Goal: Task Accomplishment & Management: Use online tool/utility

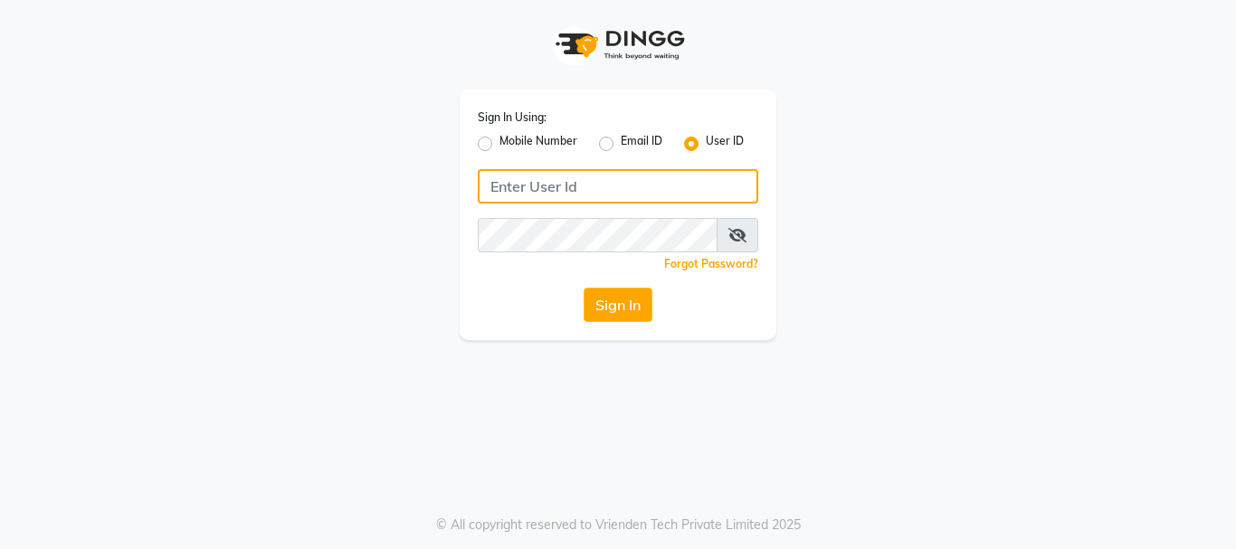
type input "makeoverkorner"
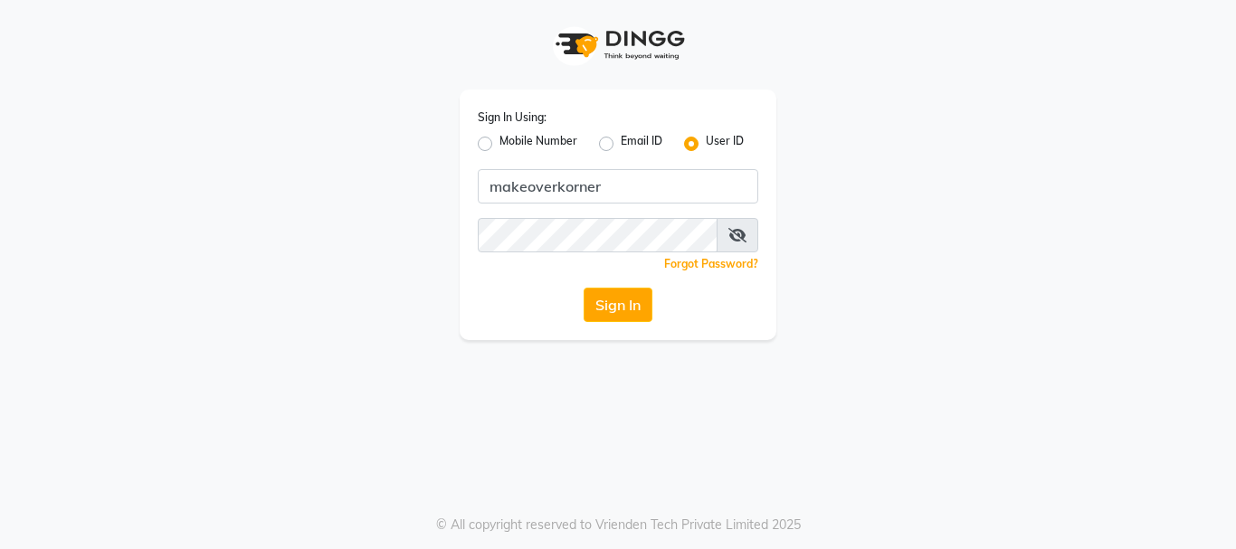
click at [614, 327] on div "Sign In Using: Mobile Number Email ID User ID makeoverkorner Remember me Forgot…" at bounding box center [618, 215] width 317 height 251
click at [615, 307] on button "Sign In" at bounding box center [618, 305] width 69 height 34
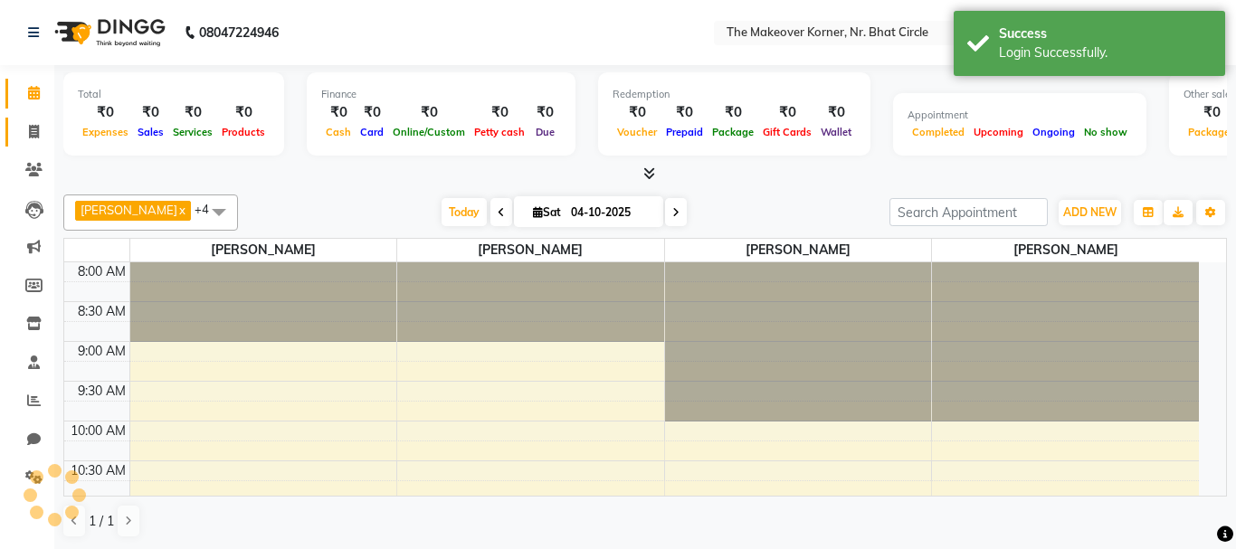
click at [35, 131] on icon at bounding box center [34, 132] width 10 height 14
select select "service"
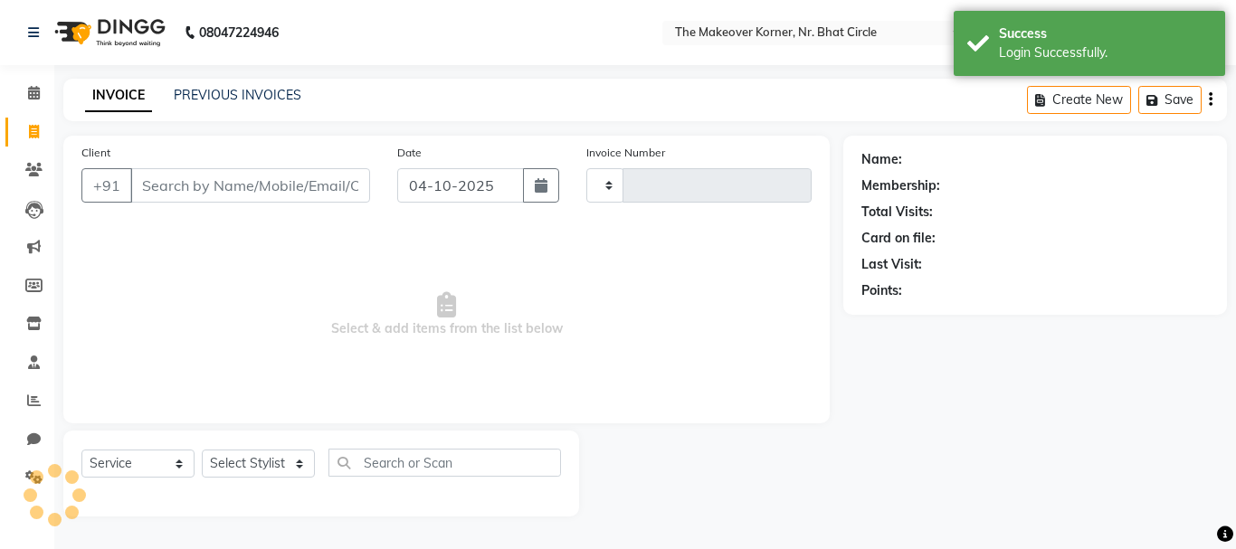
select select "en"
select select "5477"
type input "0587"
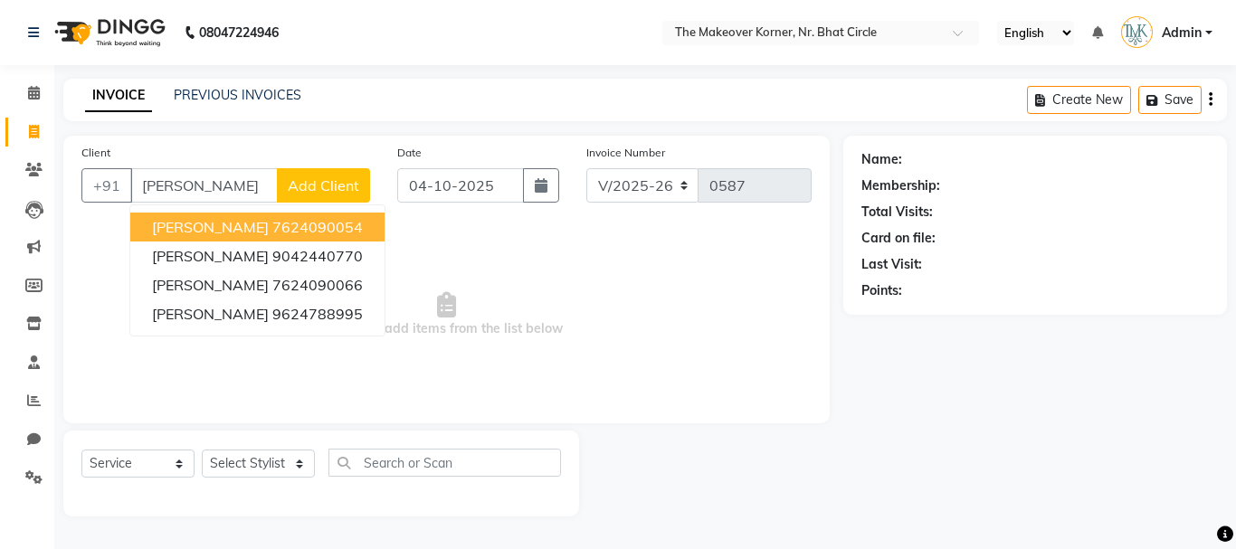
click at [331, 218] on ngb-highlight "7624090054" at bounding box center [317, 227] width 90 height 18
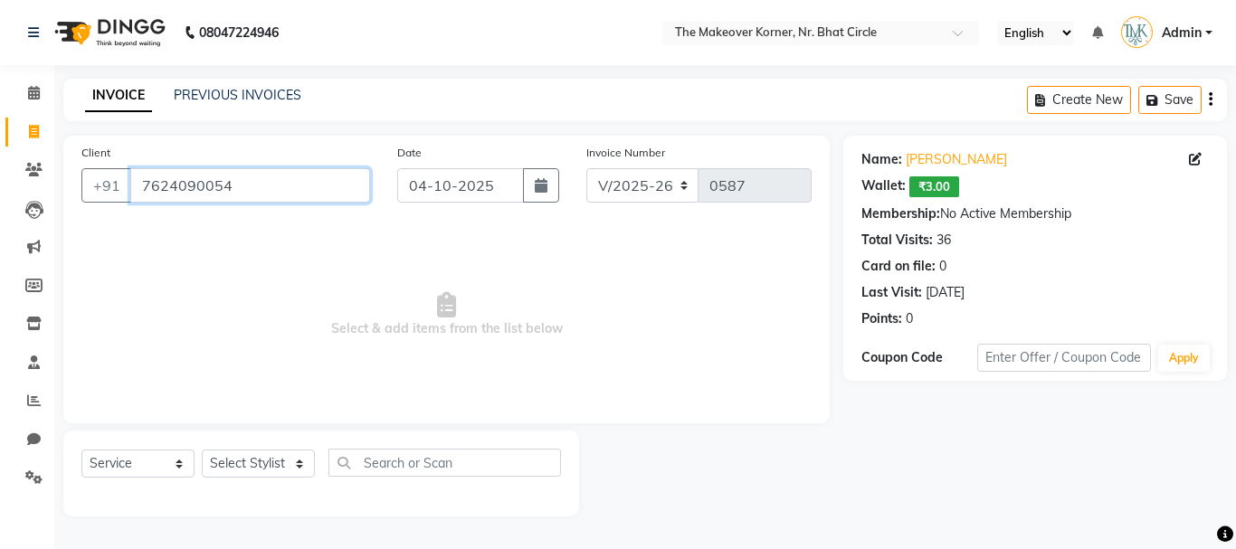
click at [304, 196] on input "7624090054" at bounding box center [250, 185] width 240 height 34
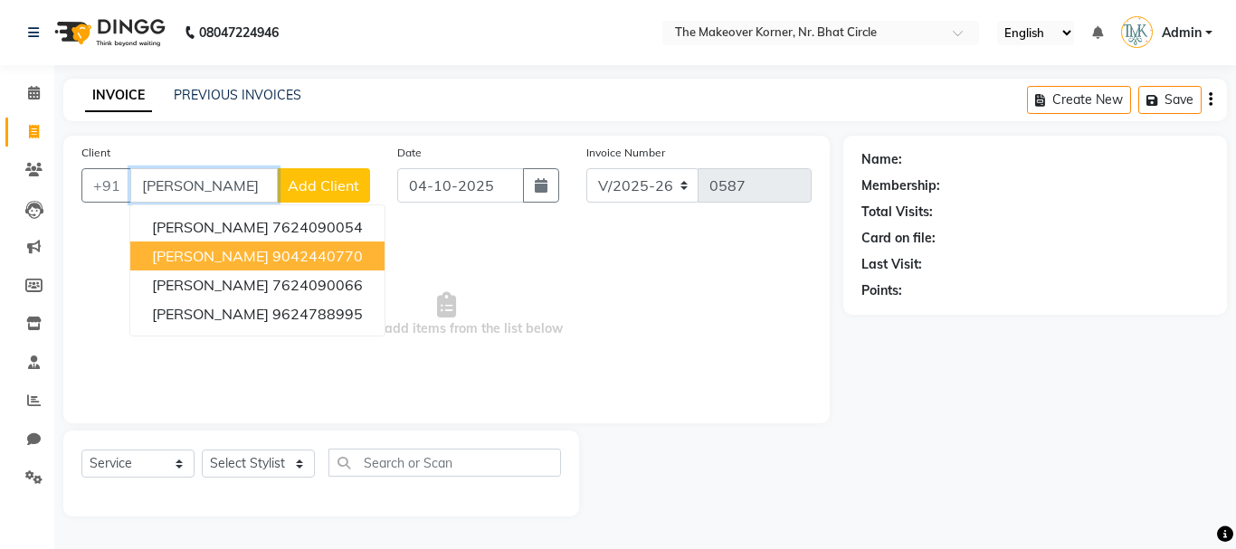
click at [304, 243] on button "[PERSON_NAME] 9042440770" at bounding box center [257, 256] width 254 height 29
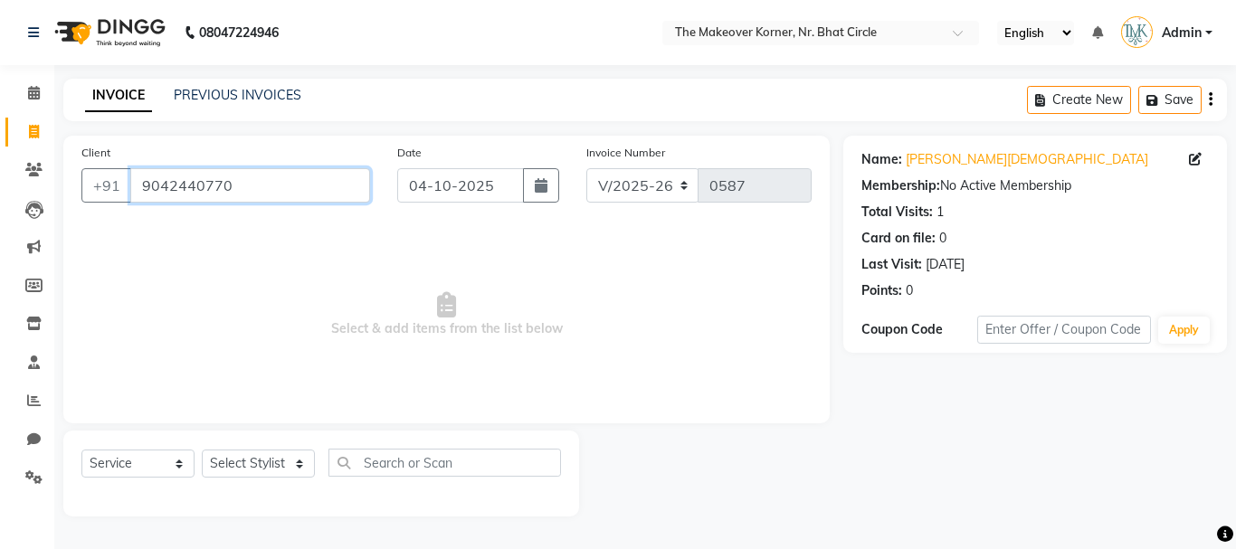
click at [328, 197] on input "9042440770" at bounding box center [250, 185] width 240 height 34
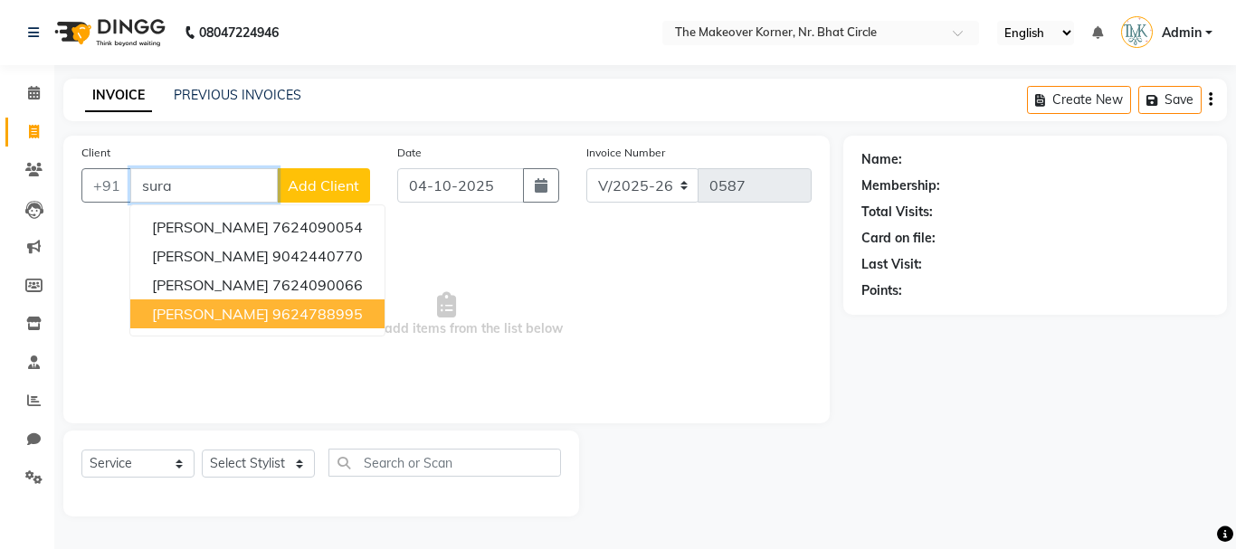
click at [329, 305] on ngb-highlight "9624788995" at bounding box center [317, 314] width 90 height 18
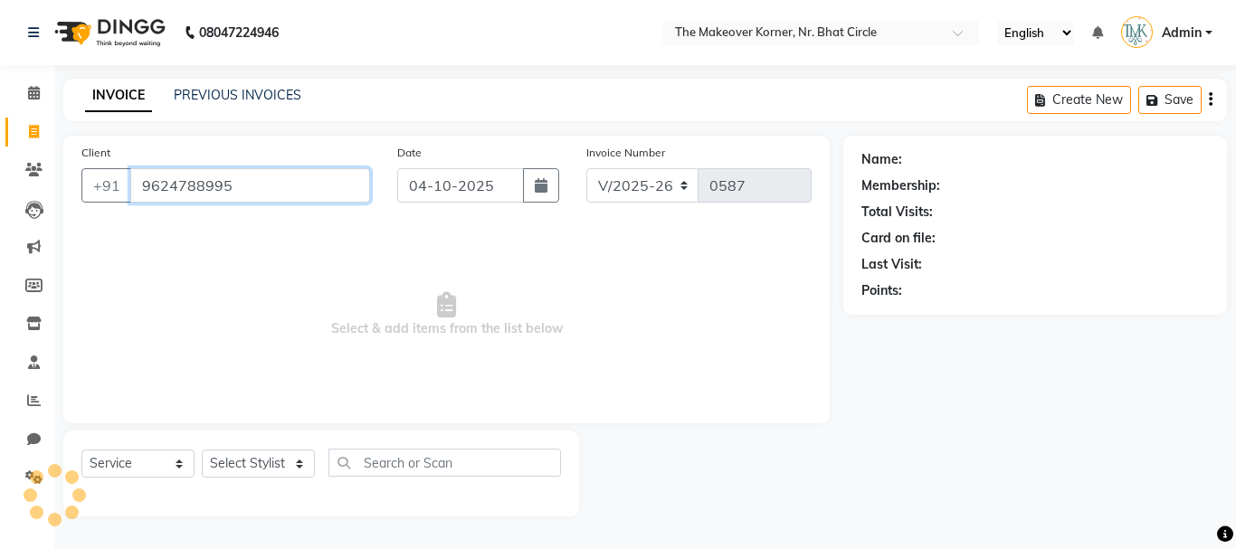
type input "9624788995"
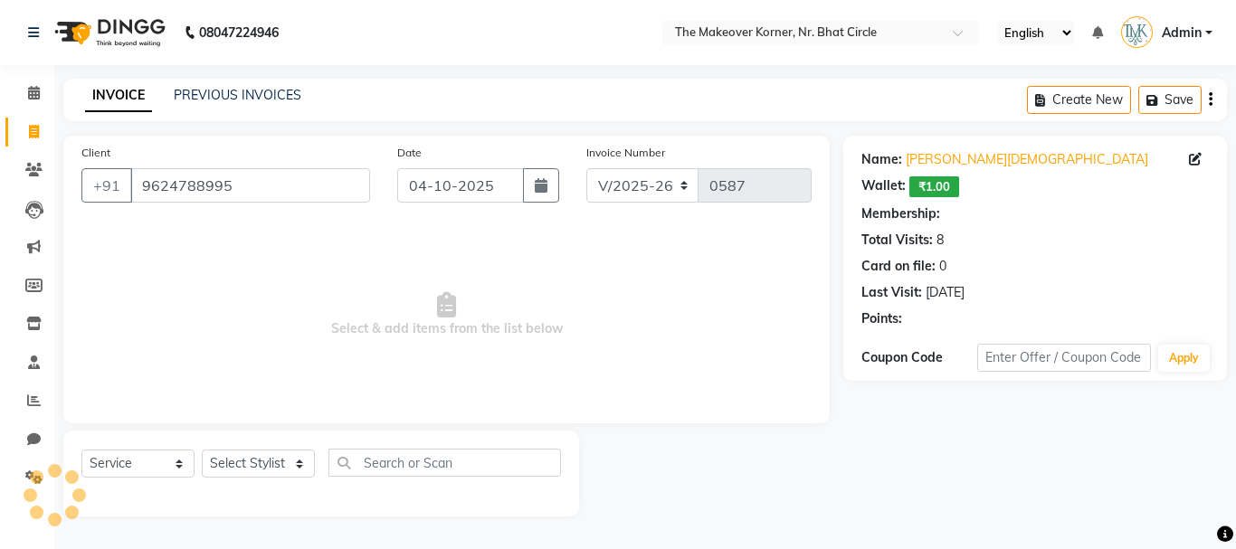
select select "1: Object"
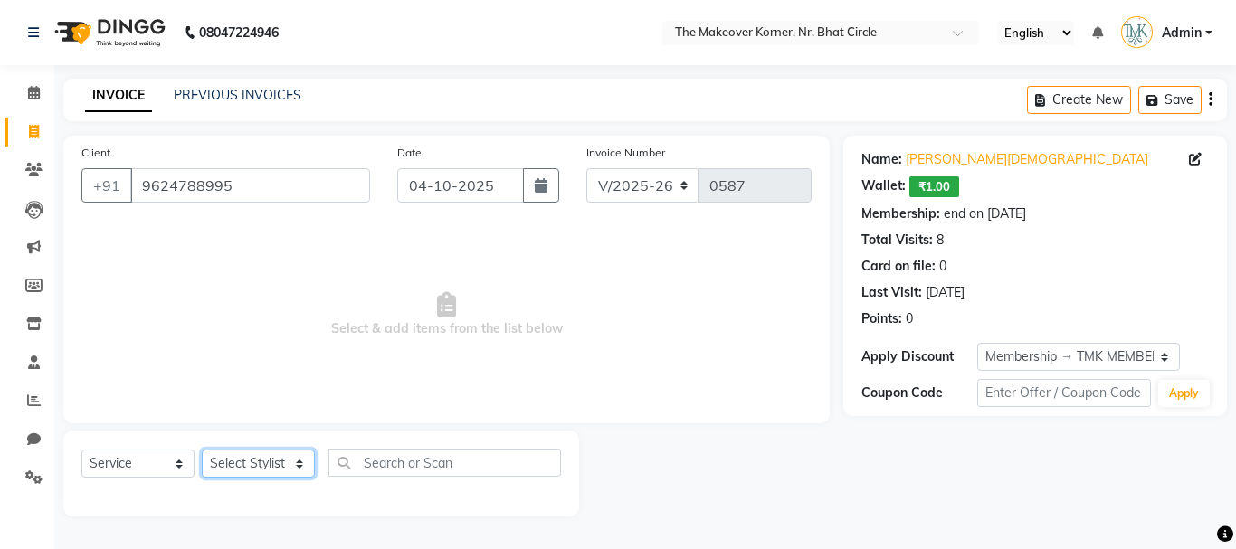
click at [266, 473] on select "Select Stylist Admin [PERSON_NAME] [PERSON_NAME] [PERSON_NAME] [PERSON_NAME]" at bounding box center [258, 464] width 113 height 28
select select "36755"
click at [202, 450] on select "Select Stylist Admin [PERSON_NAME] [PERSON_NAME] [PERSON_NAME] [PERSON_NAME]" at bounding box center [258, 464] width 113 height 28
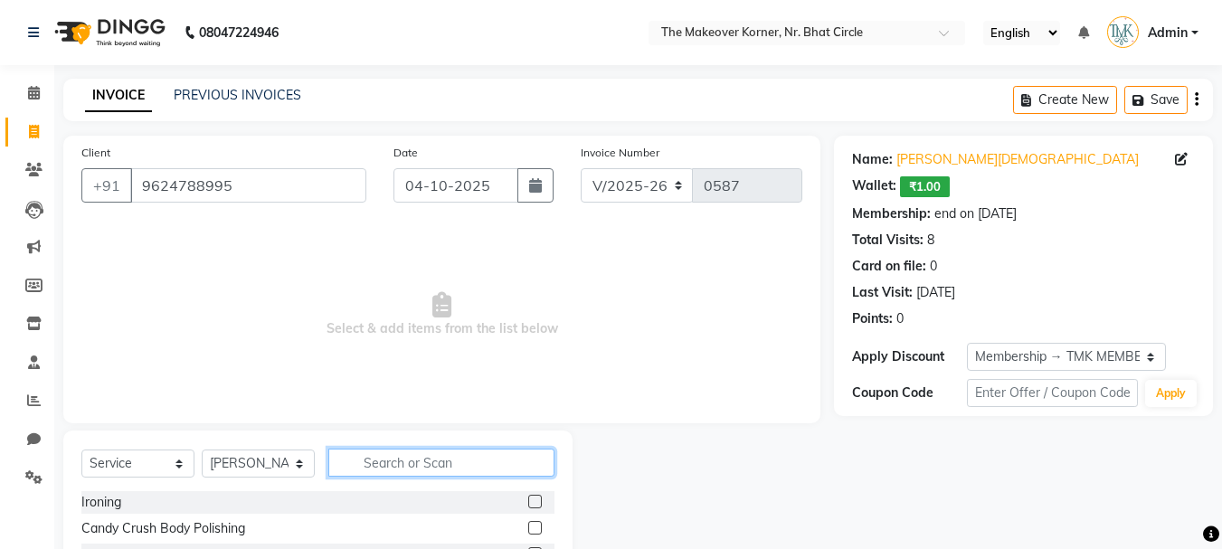
click at [442, 456] on input "text" at bounding box center [441, 463] width 226 height 28
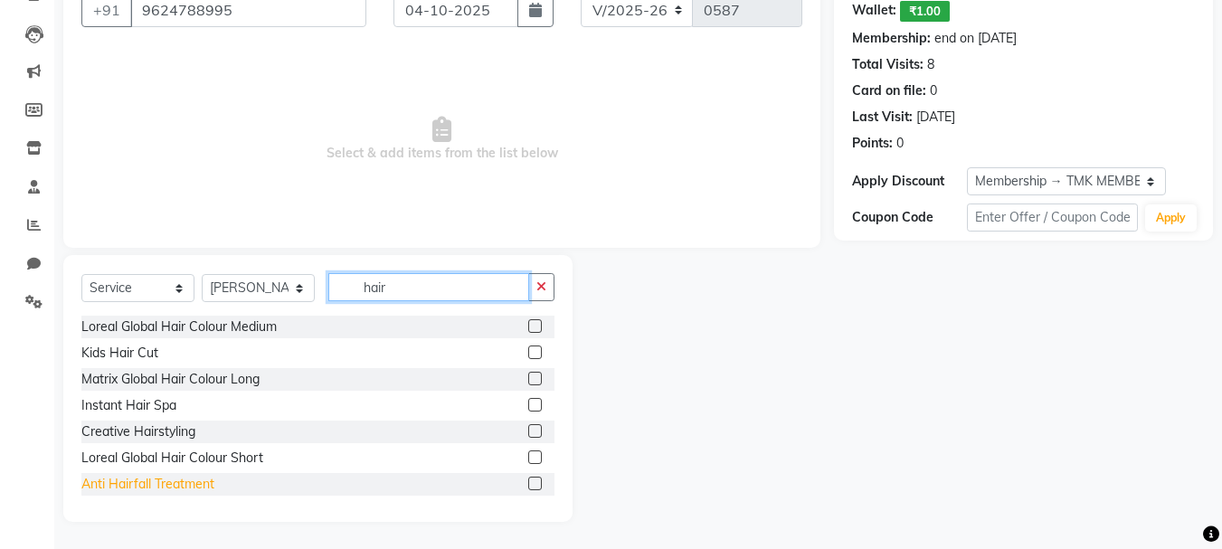
type input "hair"
click at [135, 490] on div "Anti Hairfall Treatment" at bounding box center [147, 484] width 133 height 19
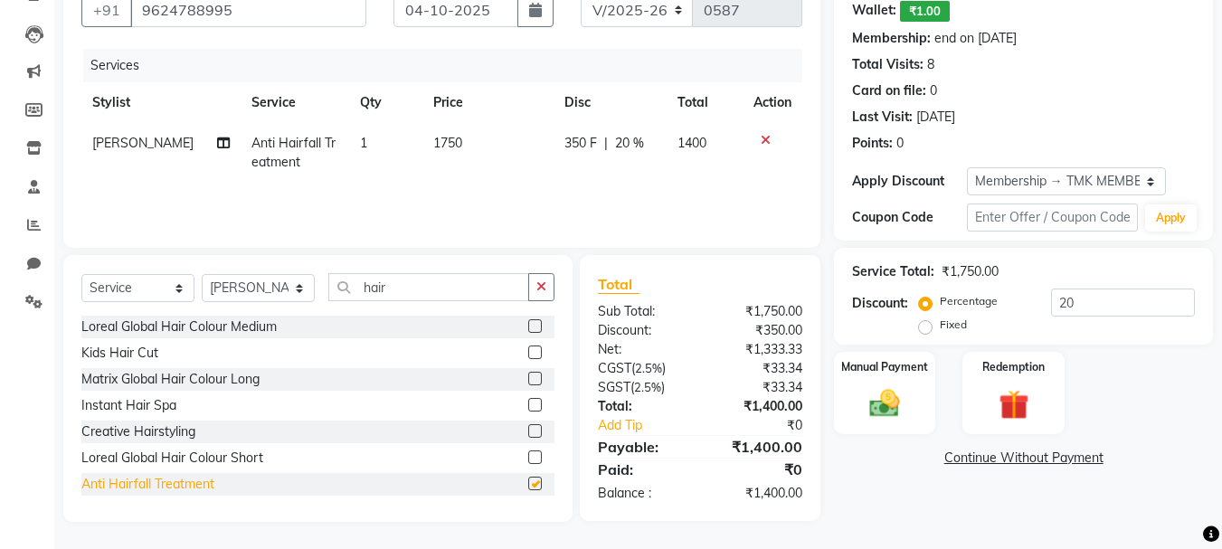
checkbox input "false"
click at [901, 400] on img at bounding box center [885, 403] width 51 height 36
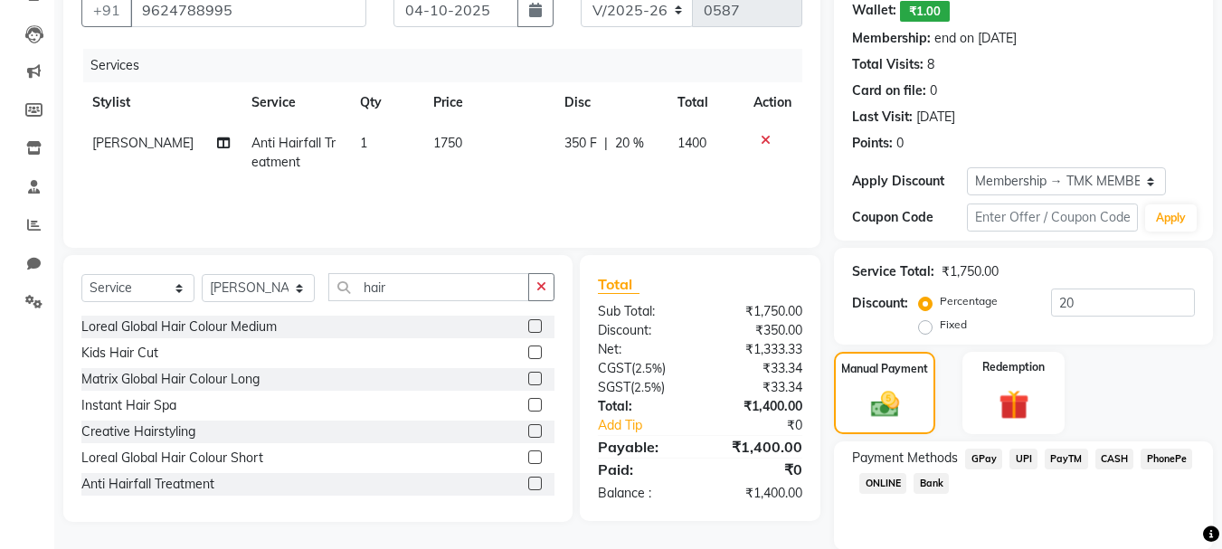
click at [1098, 458] on span "CASH" at bounding box center [1115, 459] width 39 height 21
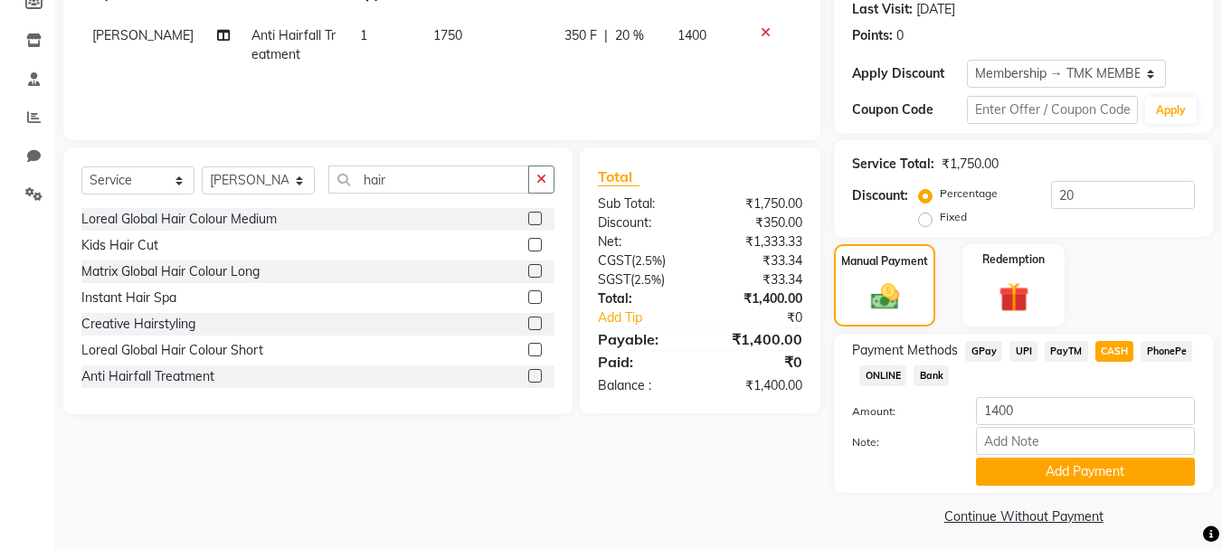
scroll to position [291, 0]
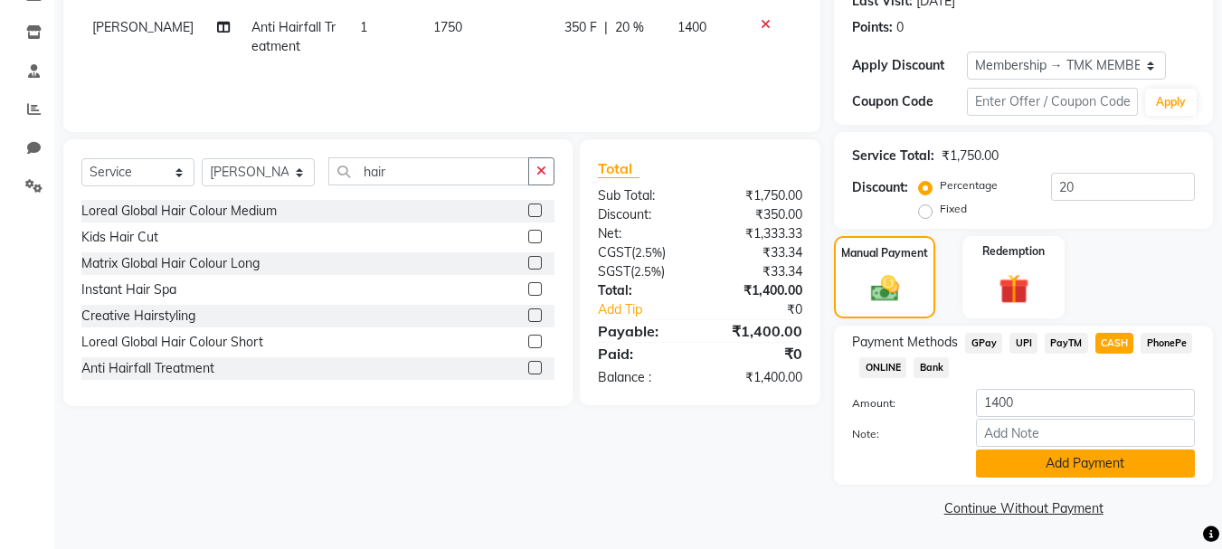
click at [1052, 470] on button "Add Payment" at bounding box center [1085, 464] width 219 height 28
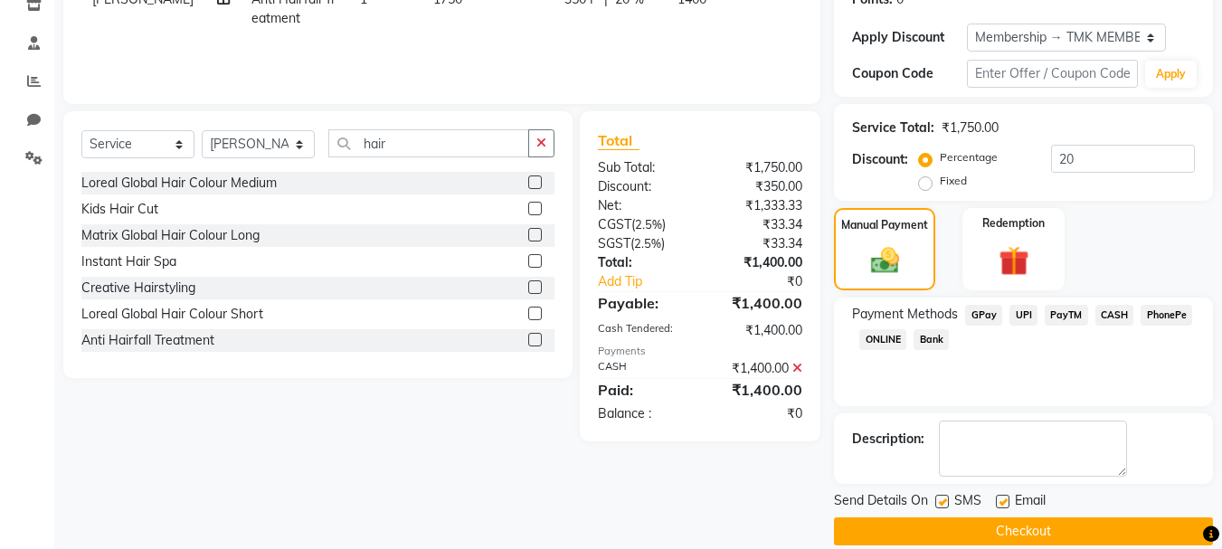
scroll to position [343, 0]
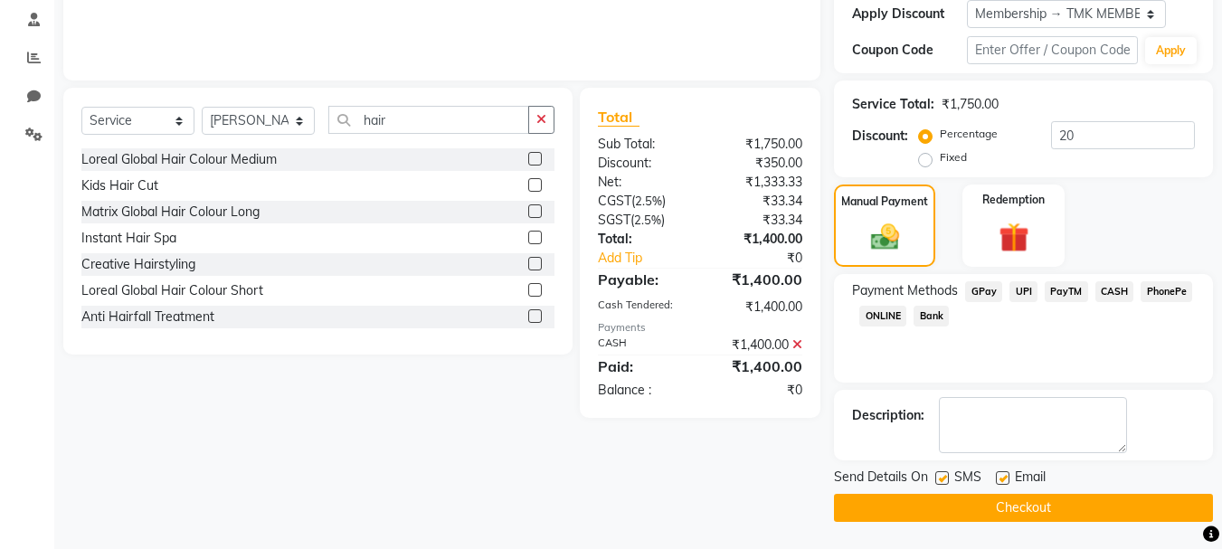
click at [1047, 508] on button "Checkout" at bounding box center [1023, 508] width 379 height 28
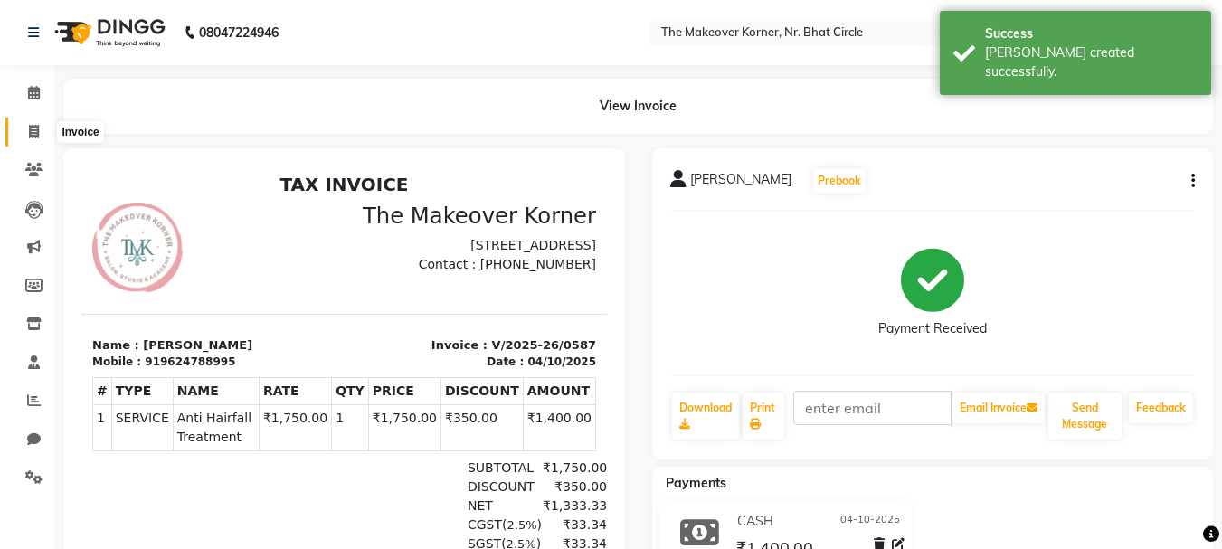
click at [26, 139] on span at bounding box center [34, 132] width 32 height 21
select select "service"
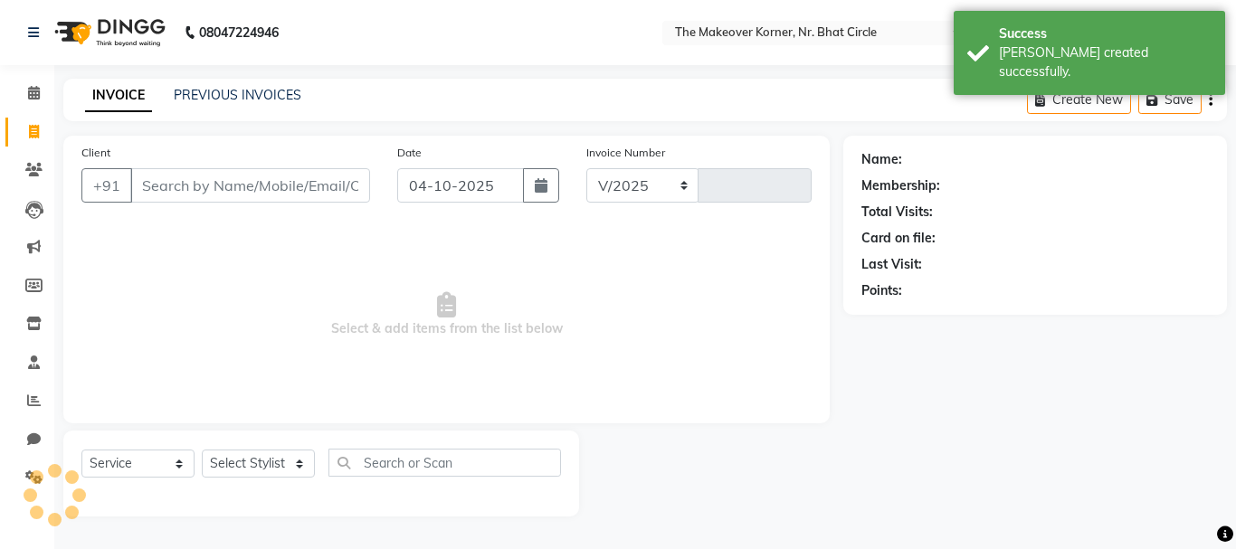
select select "5477"
type input "0588"
click at [210, 101] on link "PREVIOUS INVOICES" at bounding box center [238, 95] width 128 height 16
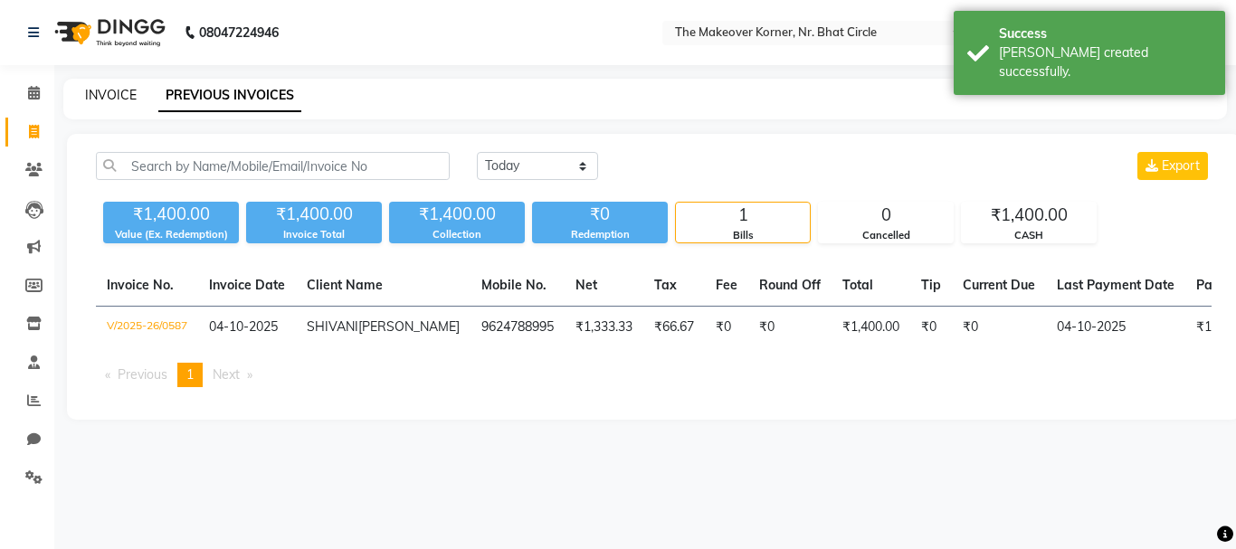
click at [123, 92] on link "INVOICE" at bounding box center [111, 95] width 52 height 16
select select "service"
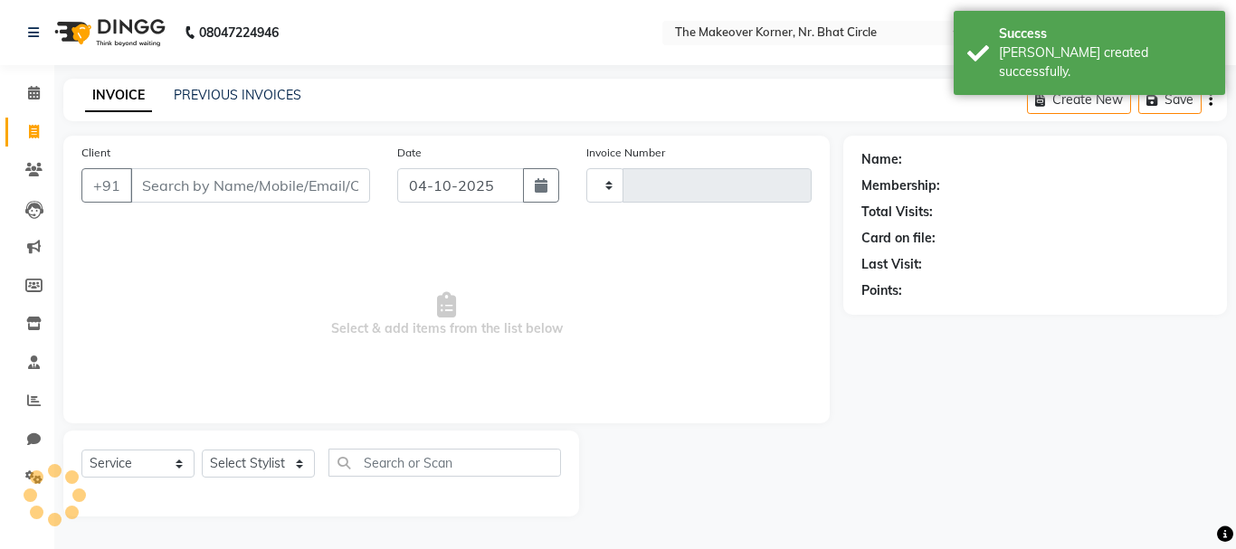
type input "0588"
select select "5477"
click at [157, 174] on input "Client" at bounding box center [250, 185] width 240 height 34
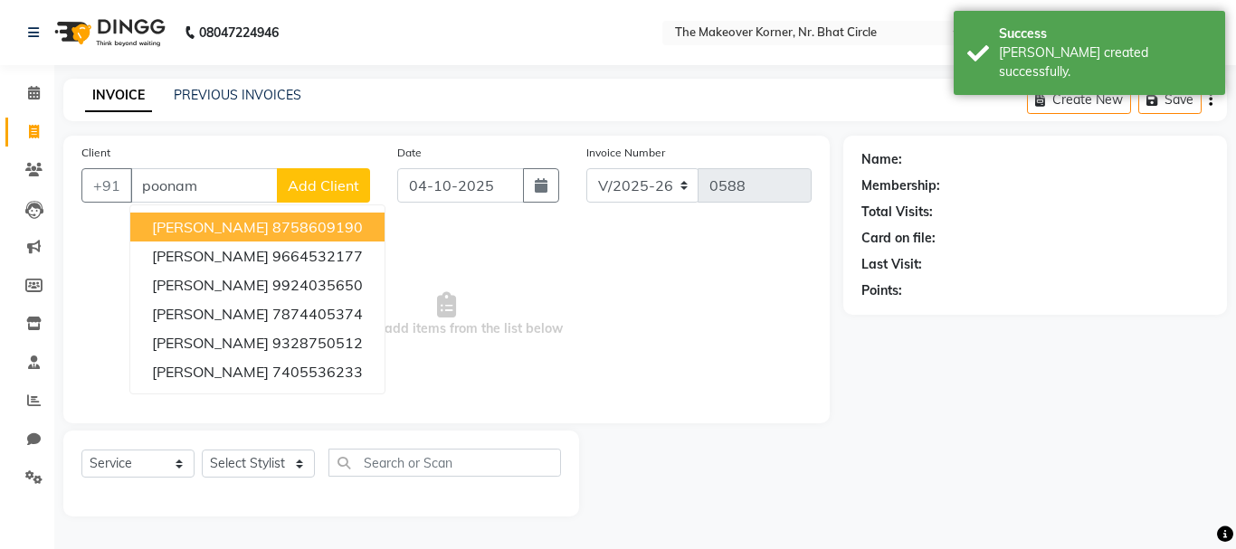
click at [185, 225] on span "[PERSON_NAME]" at bounding box center [210, 227] width 117 height 18
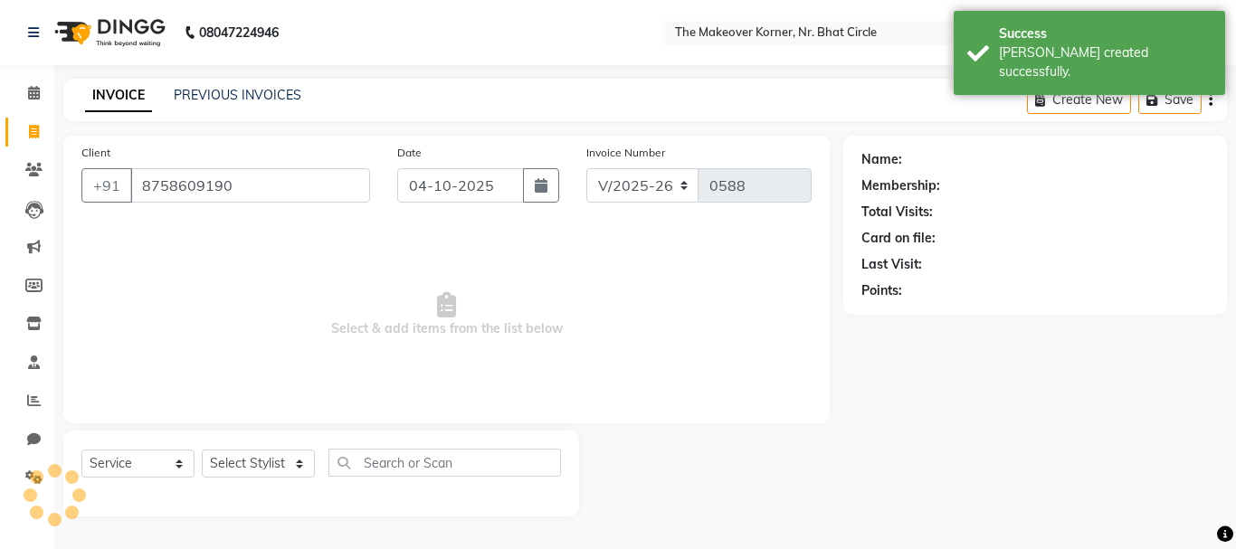
type input "8758609190"
click at [218, 457] on select "Select Stylist Admin [PERSON_NAME] [PERSON_NAME] [PERSON_NAME] [PERSON_NAME]" at bounding box center [258, 464] width 113 height 28
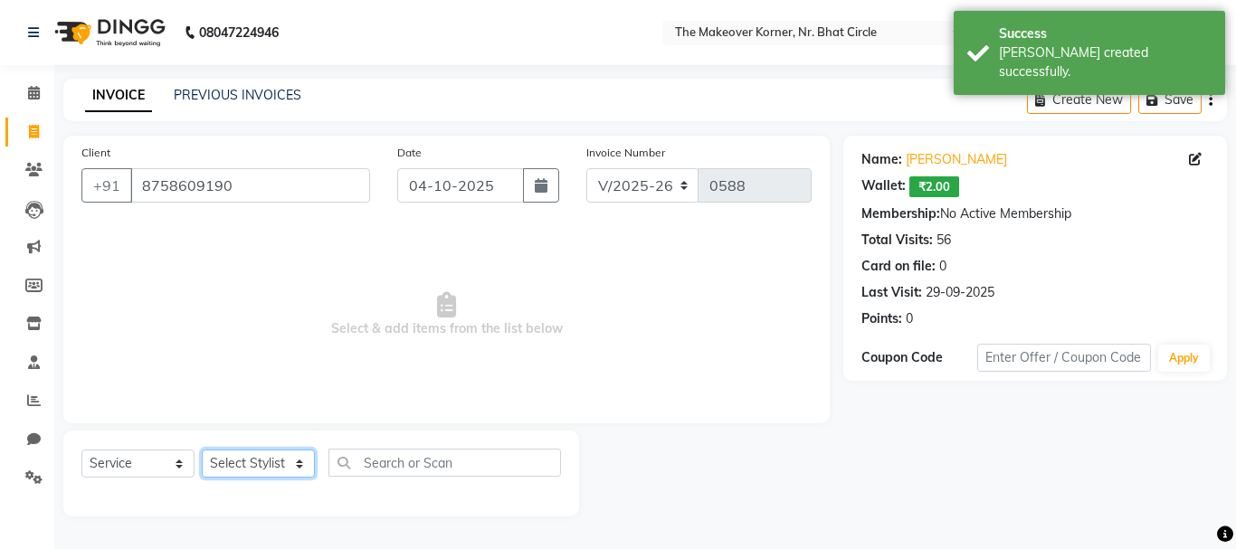
select select "36755"
click at [202, 450] on select "Select Stylist Admin [PERSON_NAME] [PERSON_NAME] [PERSON_NAME] [PERSON_NAME]" at bounding box center [258, 464] width 113 height 28
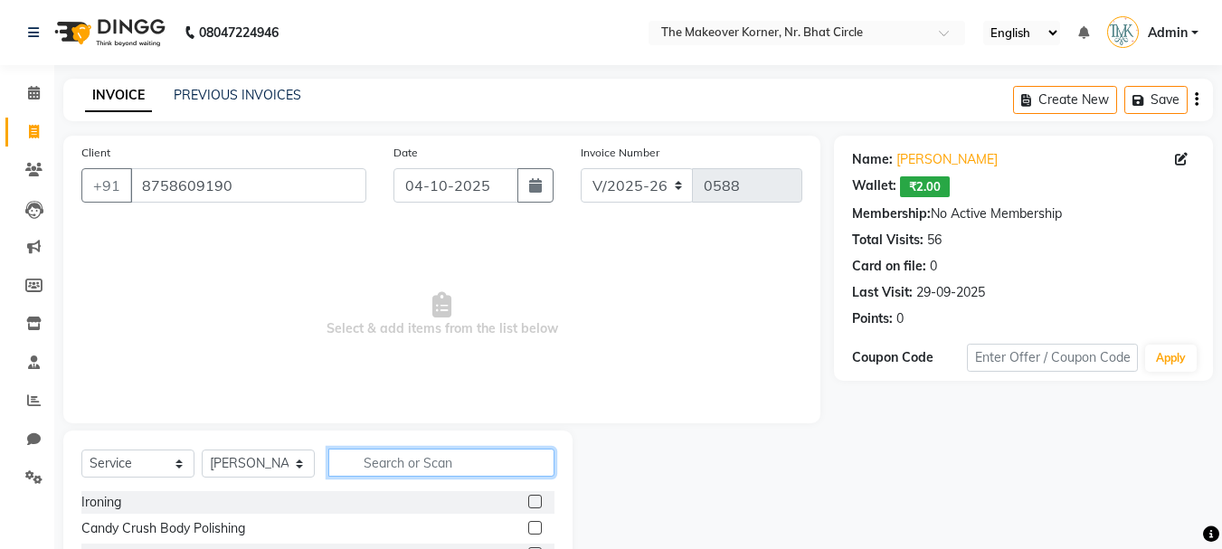
click at [370, 463] on input "text" at bounding box center [441, 463] width 226 height 28
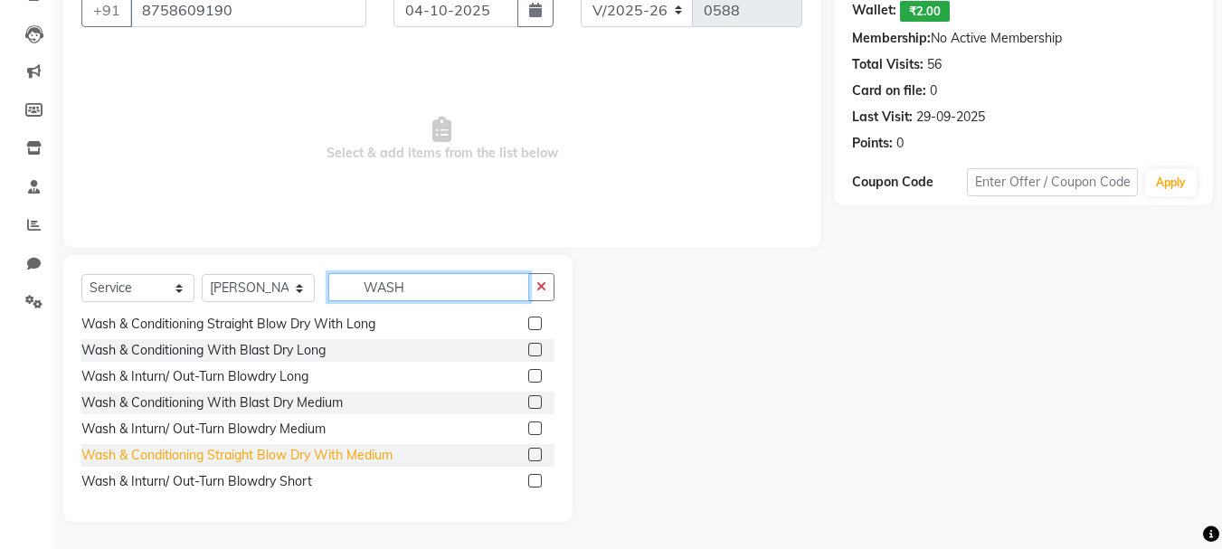
scroll to position [55, 0]
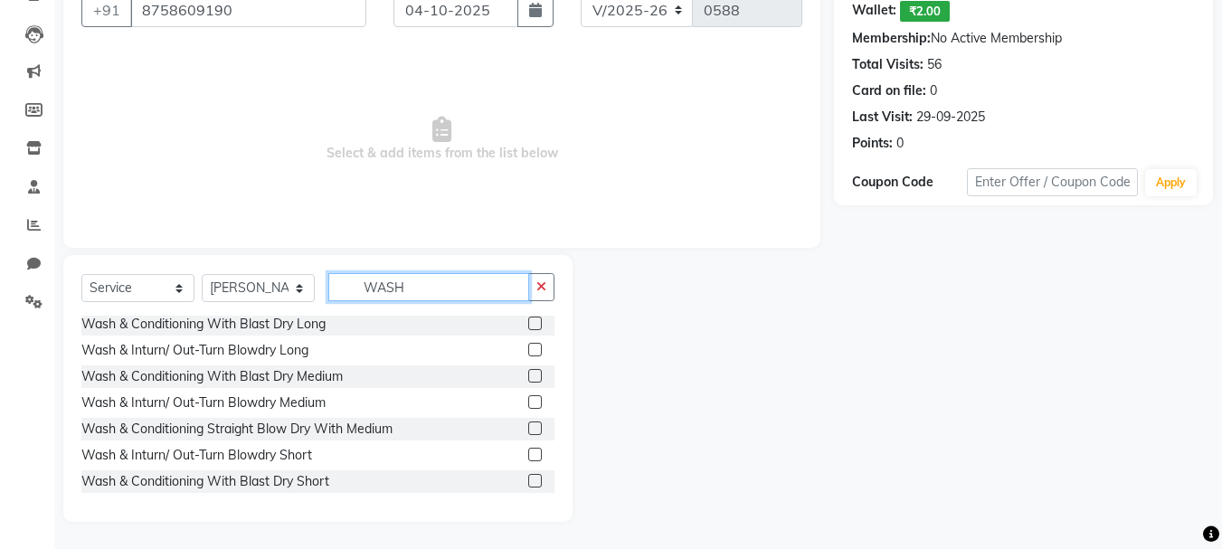
drag, startPoint x: 359, startPoint y: 284, endPoint x: 425, endPoint y: 300, distance: 68.0
click at [425, 300] on input "WASH" at bounding box center [428, 287] width 201 height 28
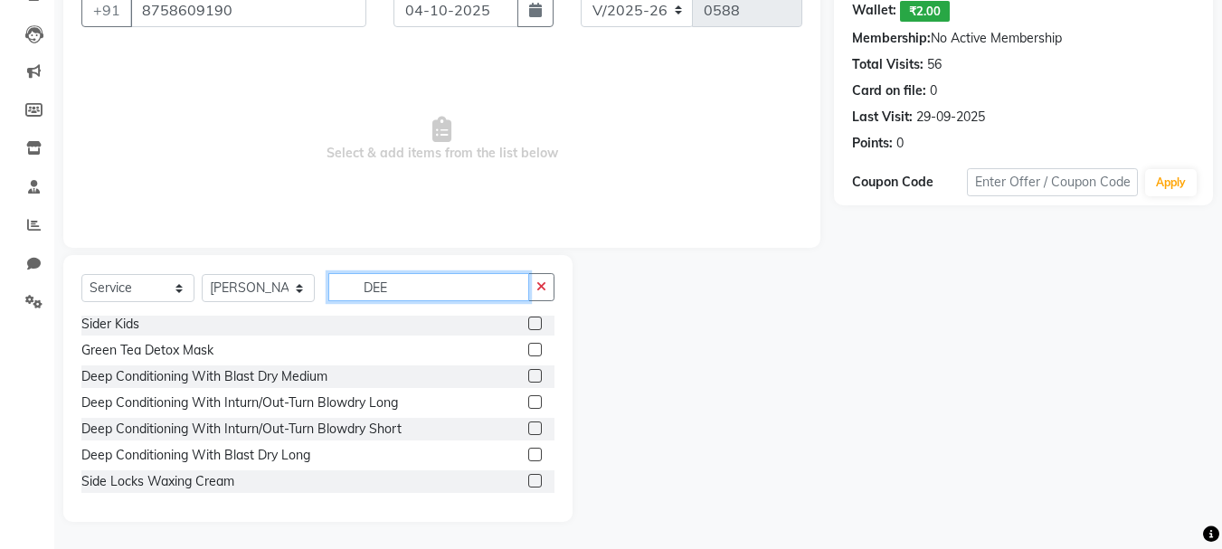
scroll to position [3, 0]
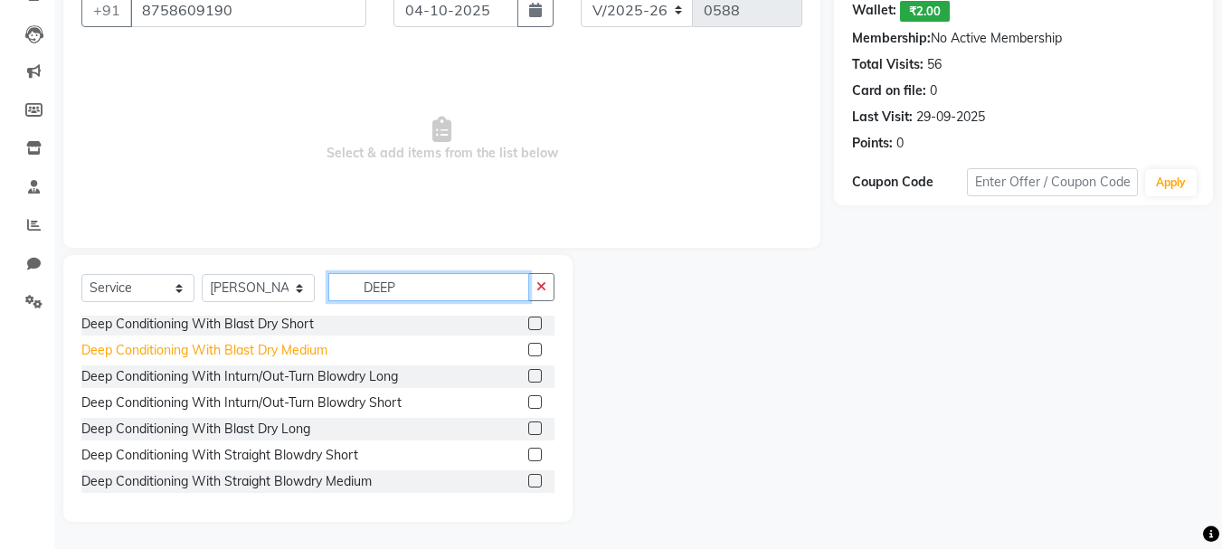
type input "DEEP"
click at [213, 347] on div "Deep Conditioning With Blast Dry Medium" at bounding box center [204, 350] width 246 height 19
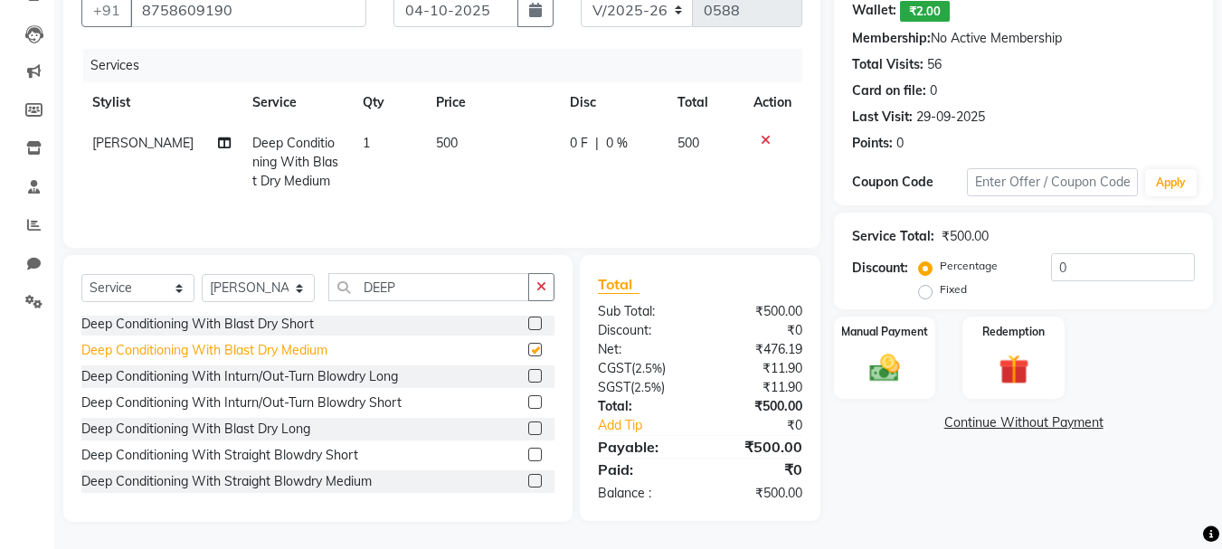
checkbox input "false"
click at [1052, 258] on input "0" at bounding box center [1123, 267] width 144 height 28
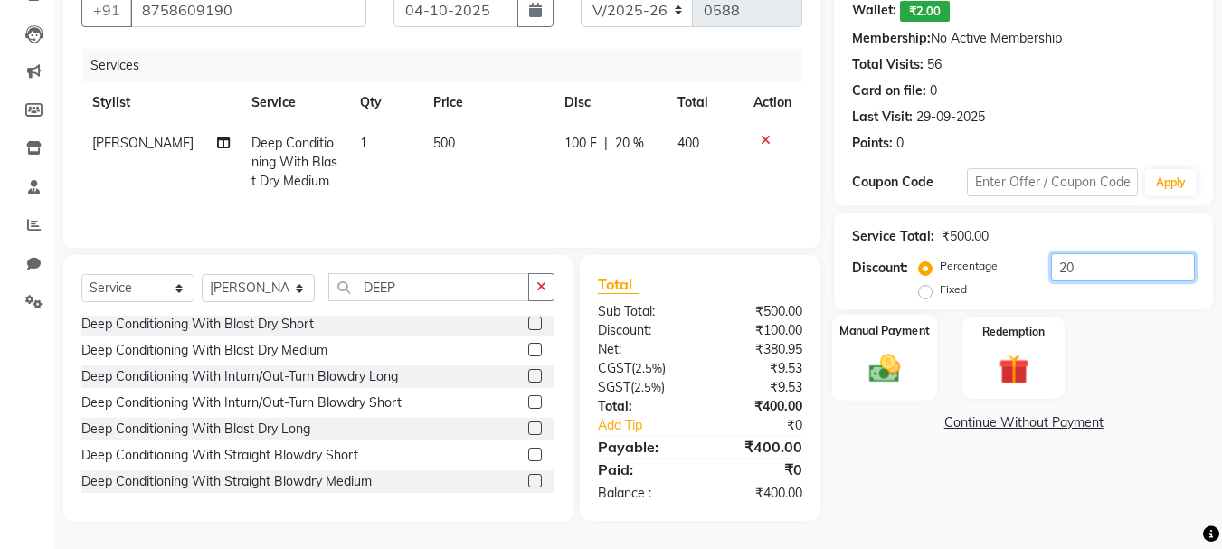
type input "20"
click at [891, 357] on img at bounding box center [885, 368] width 51 height 36
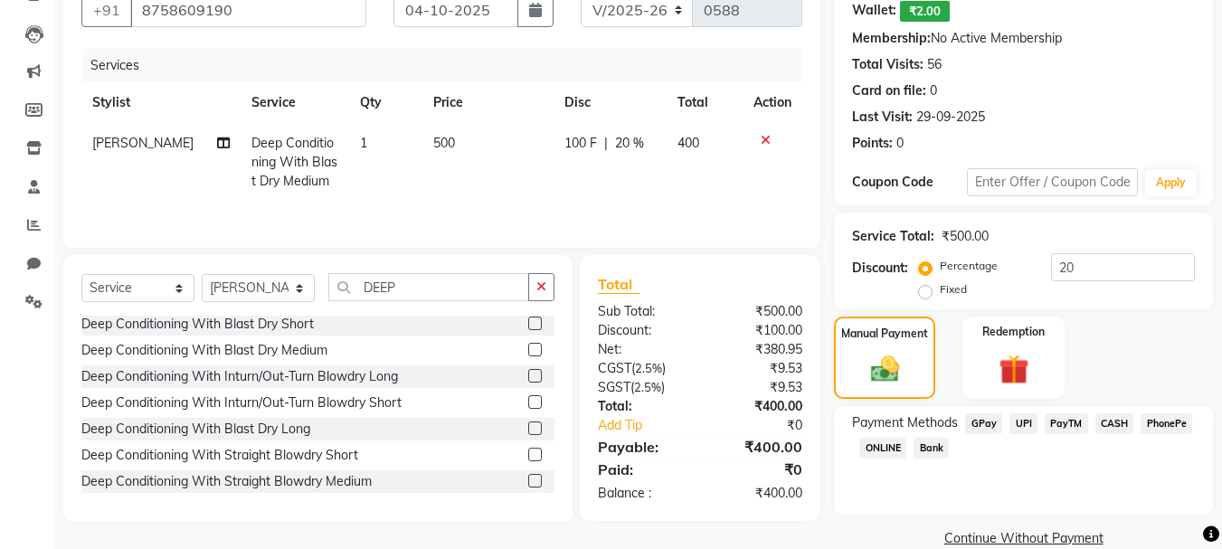
click at [1127, 417] on span "CASH" at bounding box center [1115, 424] width 39 height 21
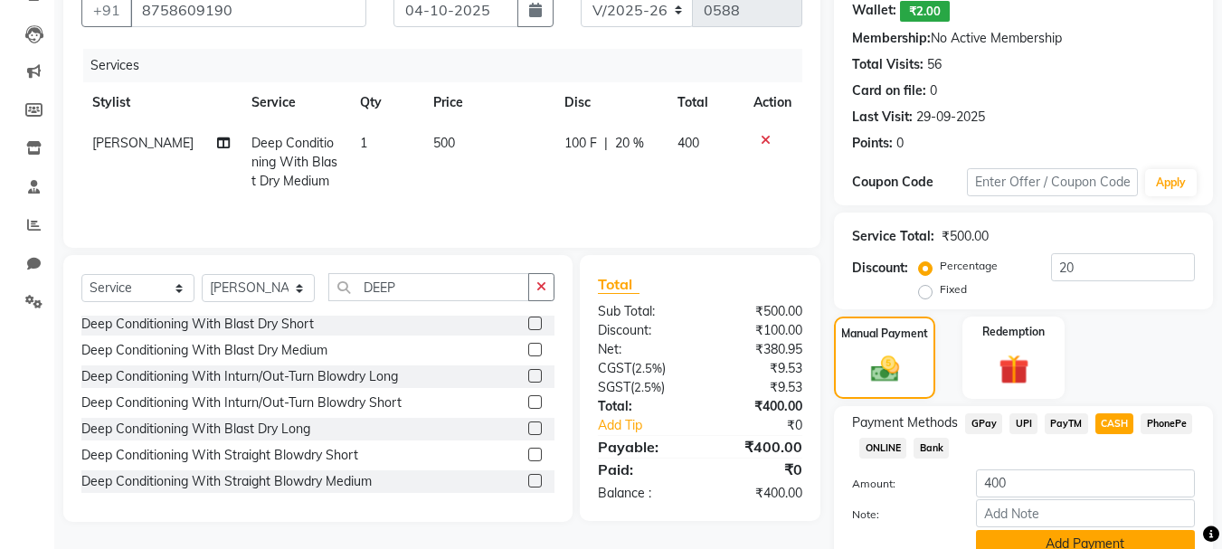
click at [1081, 530] on button "Add Payment" at bounding box center [1085, 544] width 219 height 28
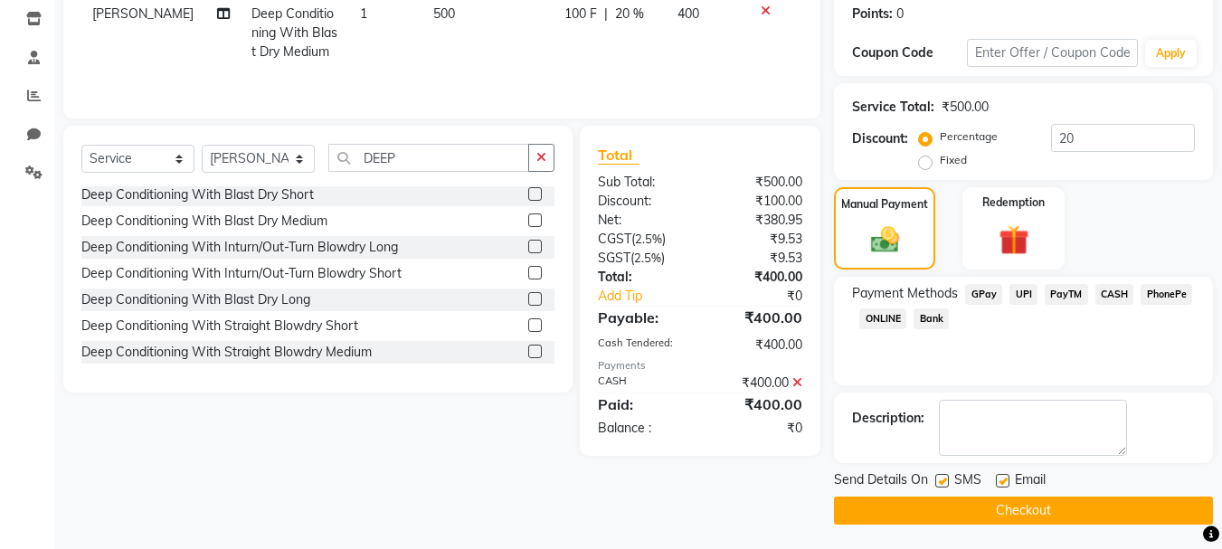
scroll to position [308, 0]
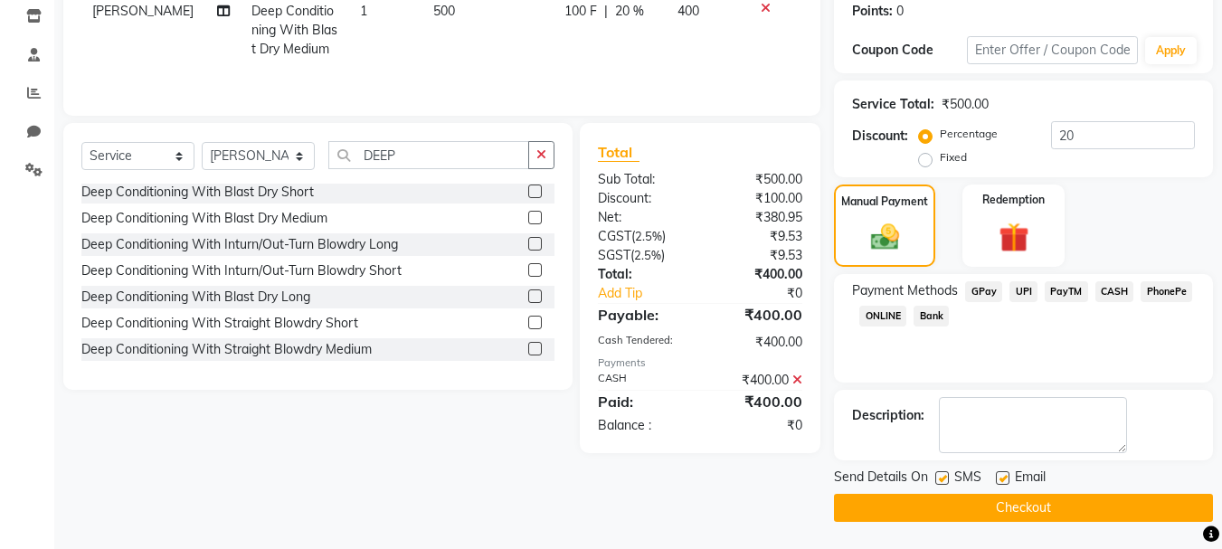
click at [1011, 508] on button "Checkout" at bounding box center [1023, 508] width 379 height 28
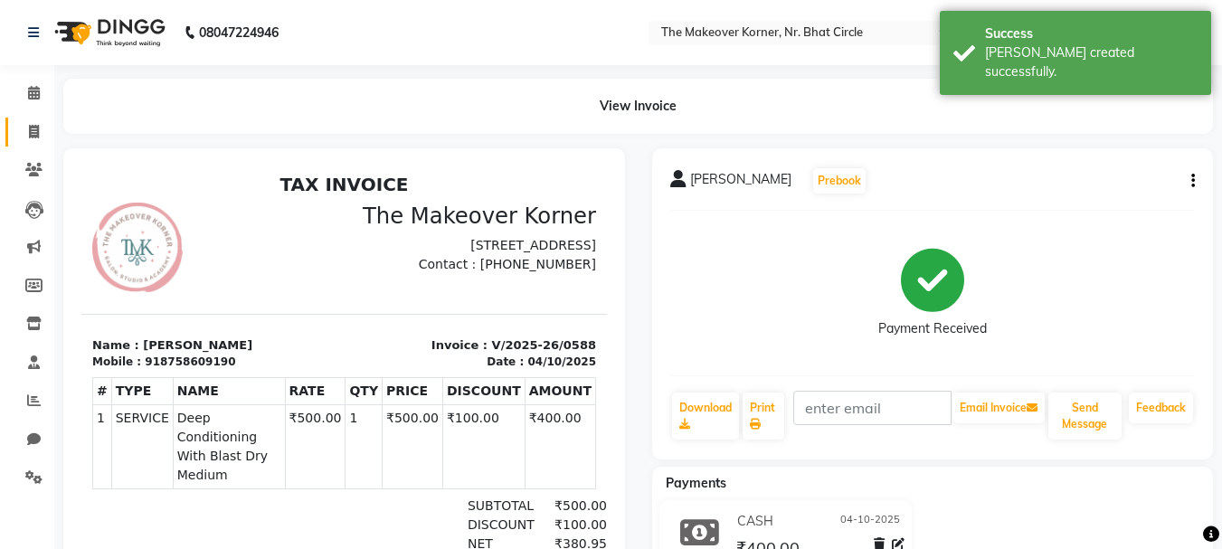
click at [28, 139] on span at bounding box center [34, 132] width 32 height 21
select select "service"
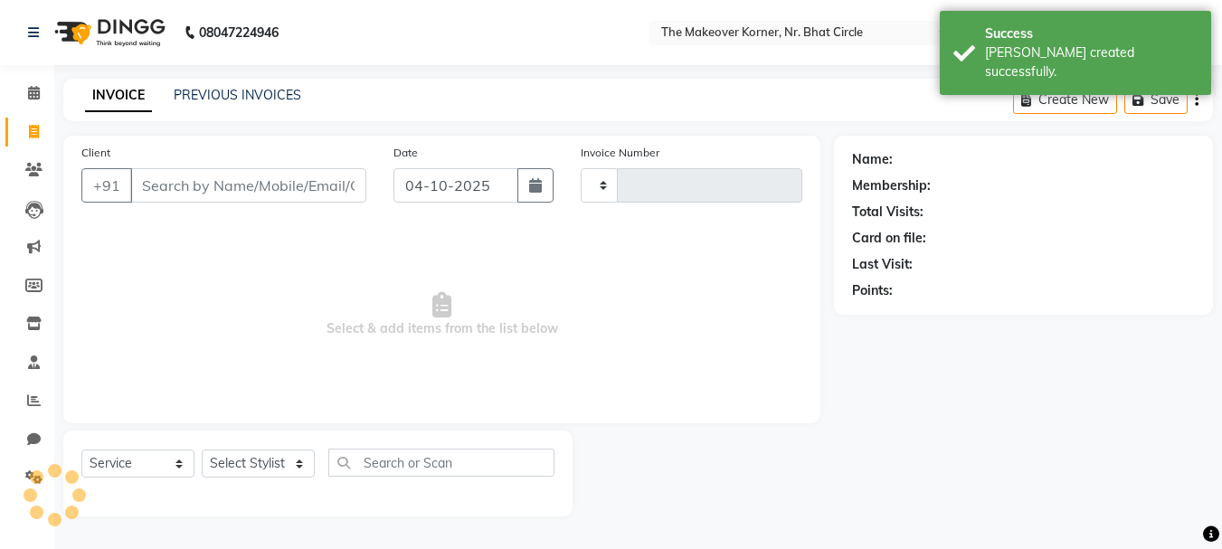
type input "0589"
select select "5477"
click at [161, 177] on input "Client" at bounding box center [250, 185] width 240 height 34
